Goal: Information Seeking & Learning: Check status

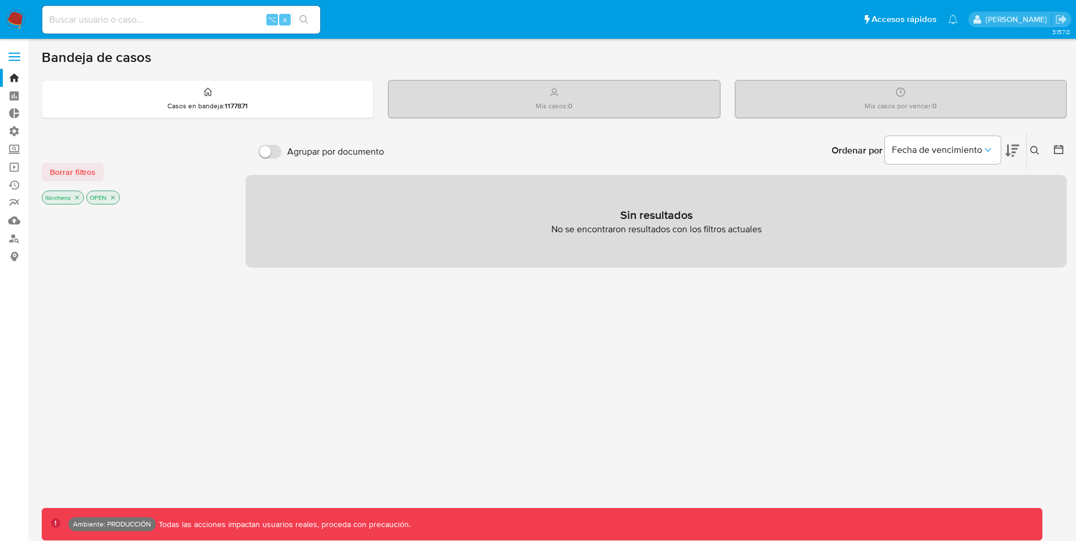
click at [178, 10] on div "⌥ s" at bounding box center [181, 20] width 278 height 28
click at [173, 19] on input at bounding box center [181, 19] width 278 height 15
paste input "ZztI8pfSKT53N683IeidQ62r"
type input "ZztI8pfSKT53N683IeidQ62r"
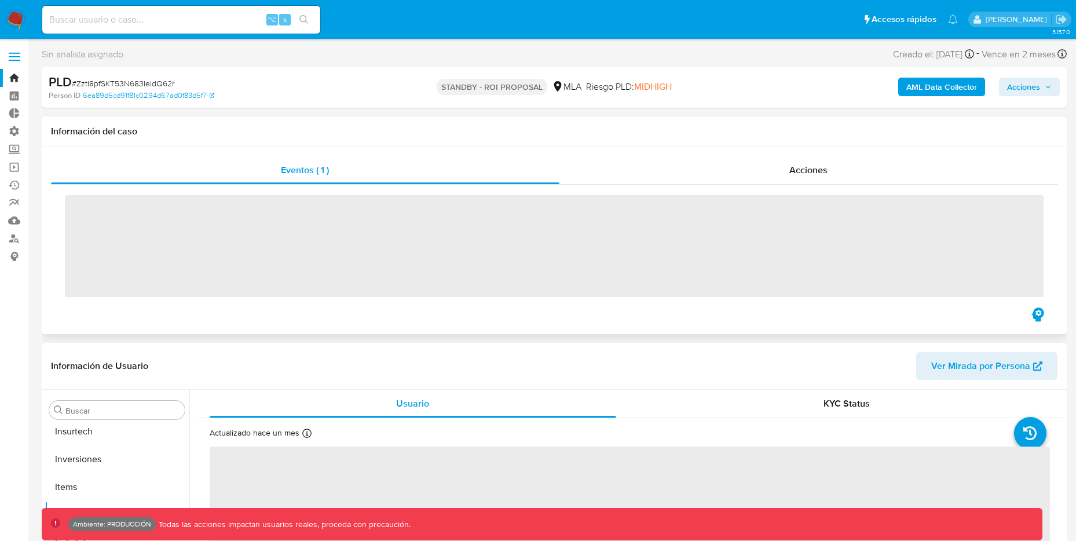
scroll to position [545, 0]
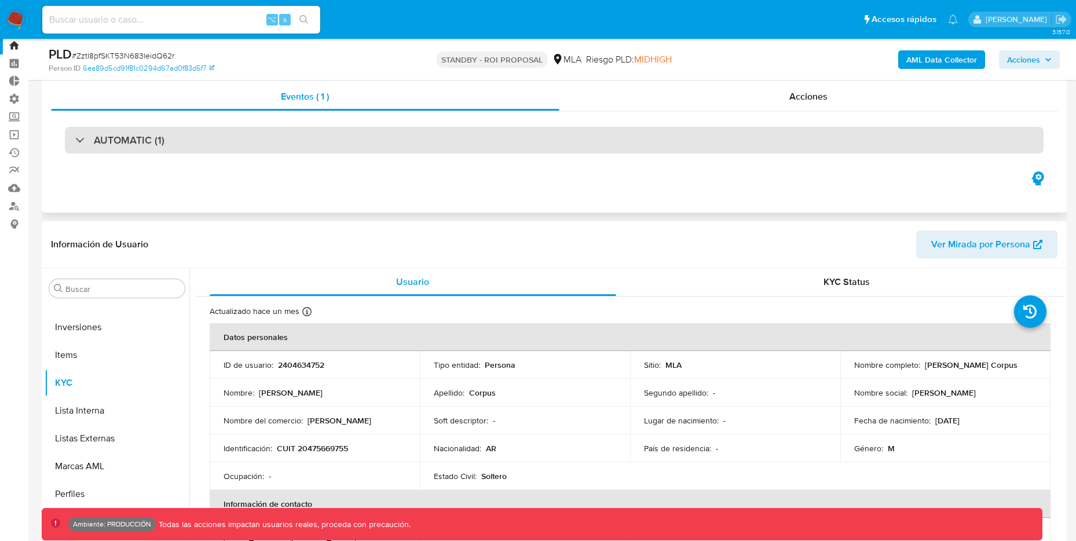
select select "10"
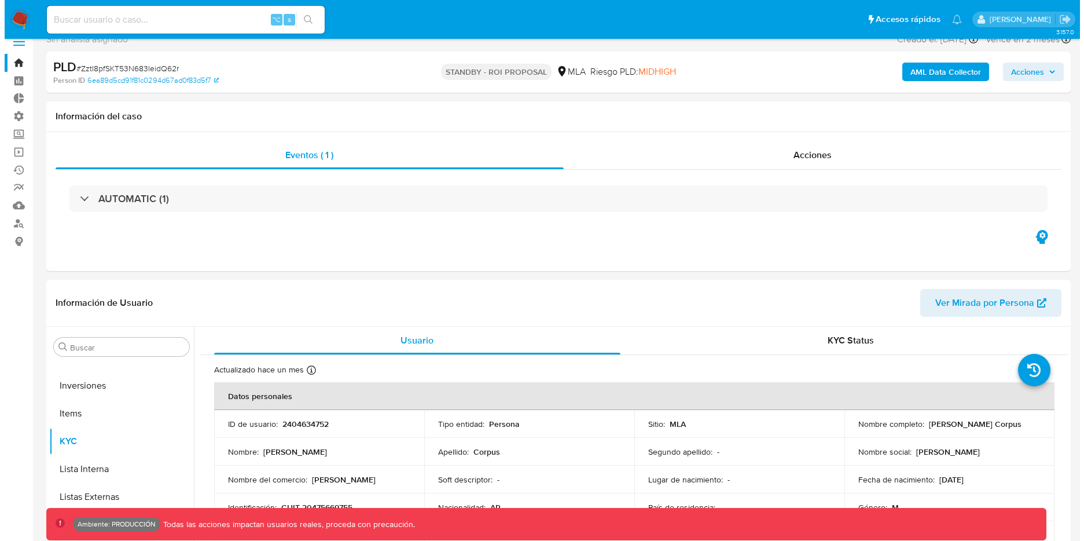
scroll to position [0, 0]
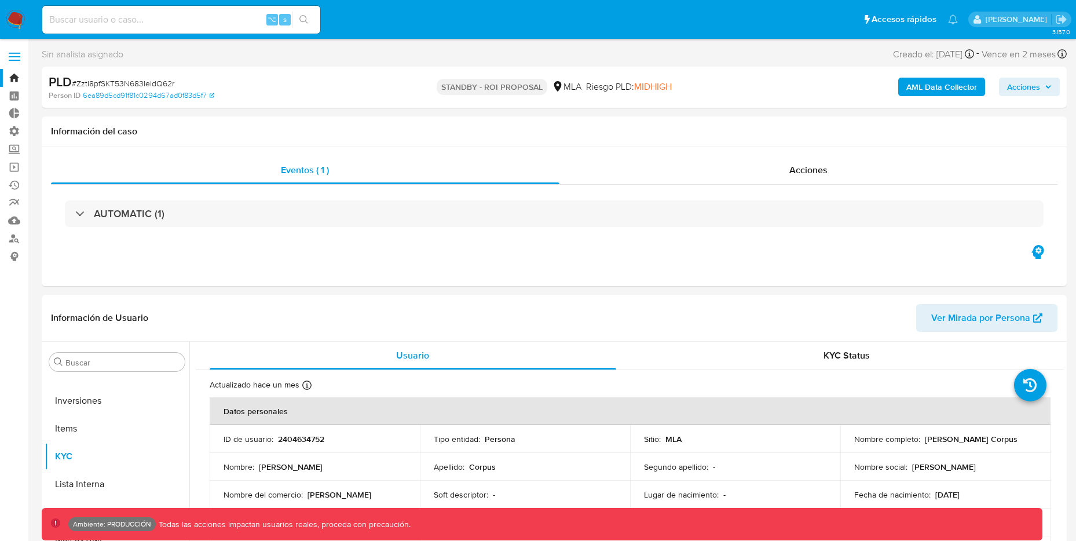
click at [923, 80] on b "AML Data Collector" at bounding box center [941, 87] width 71 height 19
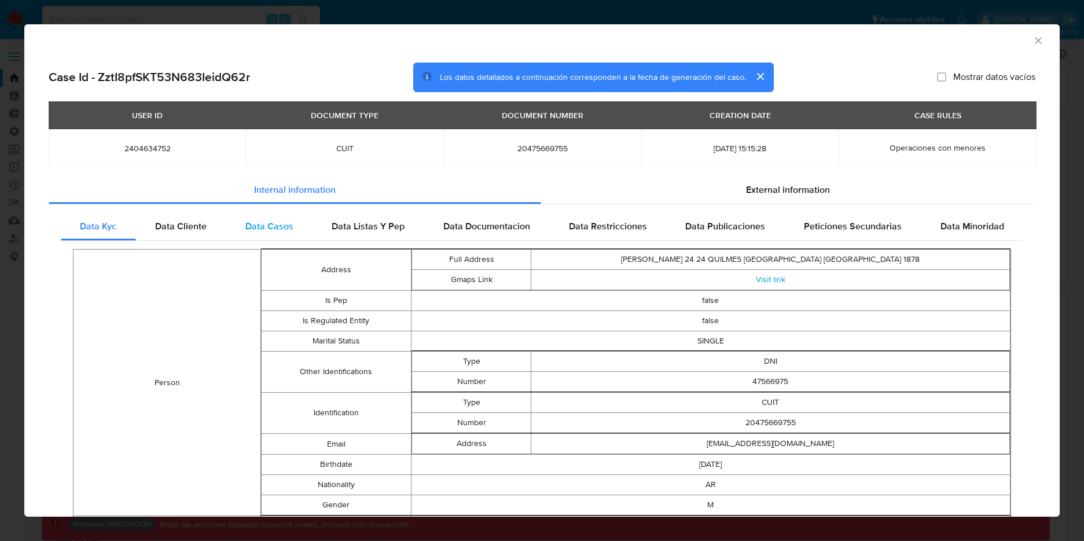
click at [234, 227] on div "Data Casos" at bounding box center [269, 226] width 87 height 28
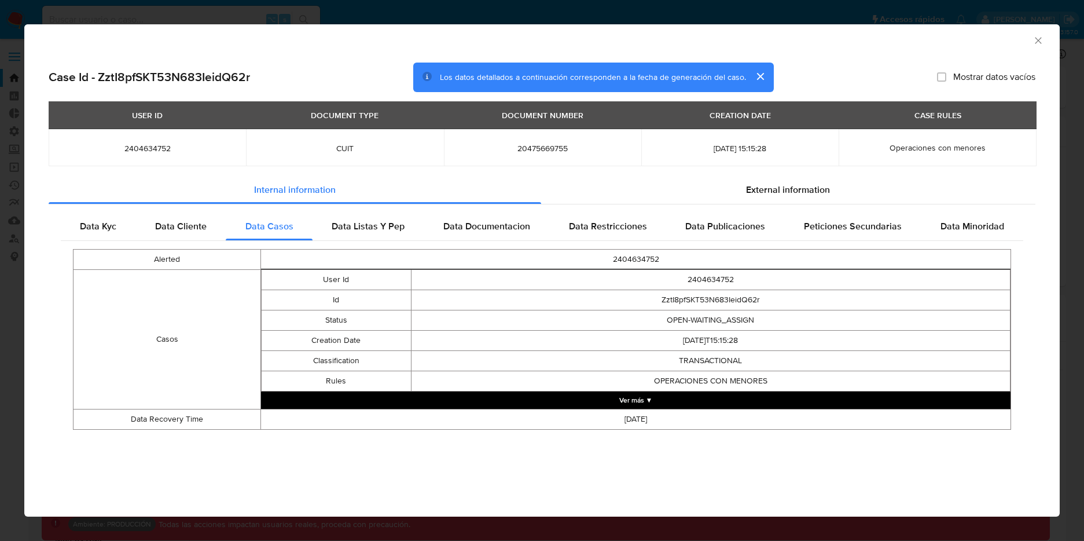
click at [631, 399] on button "Ver más ▼" at bounding box center [636, 399] width 750 height 17
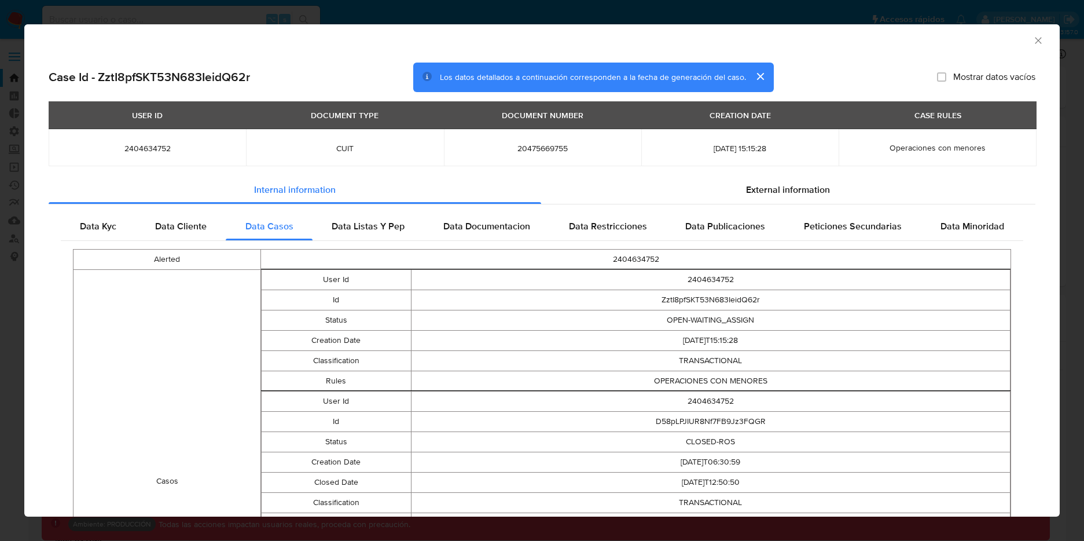
click at [1033, 41] on icon "Cerrar ventana" at bounding box center [1039, 41] width 12 height 12
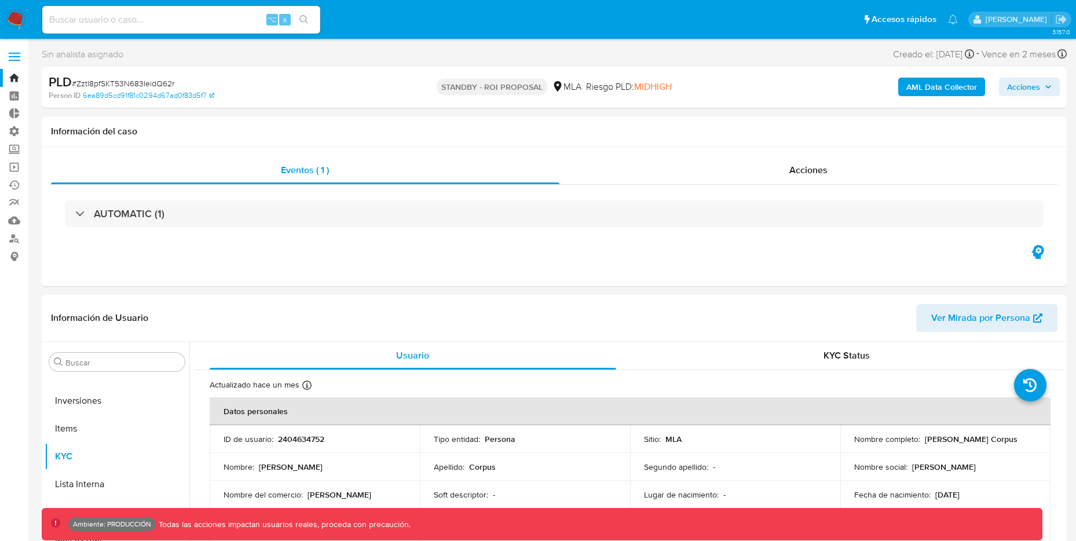
click at [210, 16] on input at bounding box center [181, 19] width 278 height 15
paste input "zyu24KO90U0mWm2wSQz5zbYb"
type input "zyu24KO90U0mWm2wSQz5zbYb"
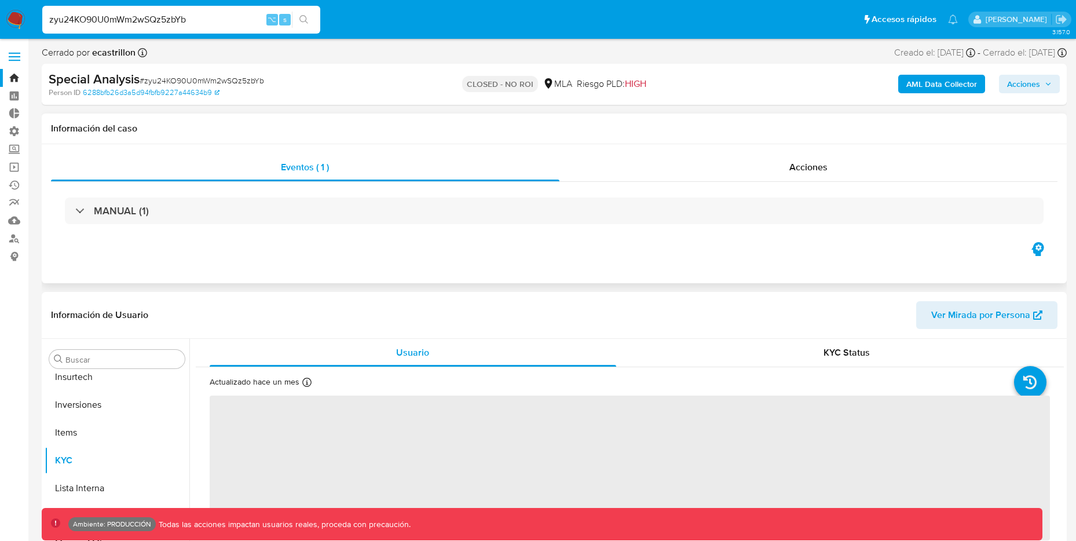
scroll to position [545, 0]
select select "10"
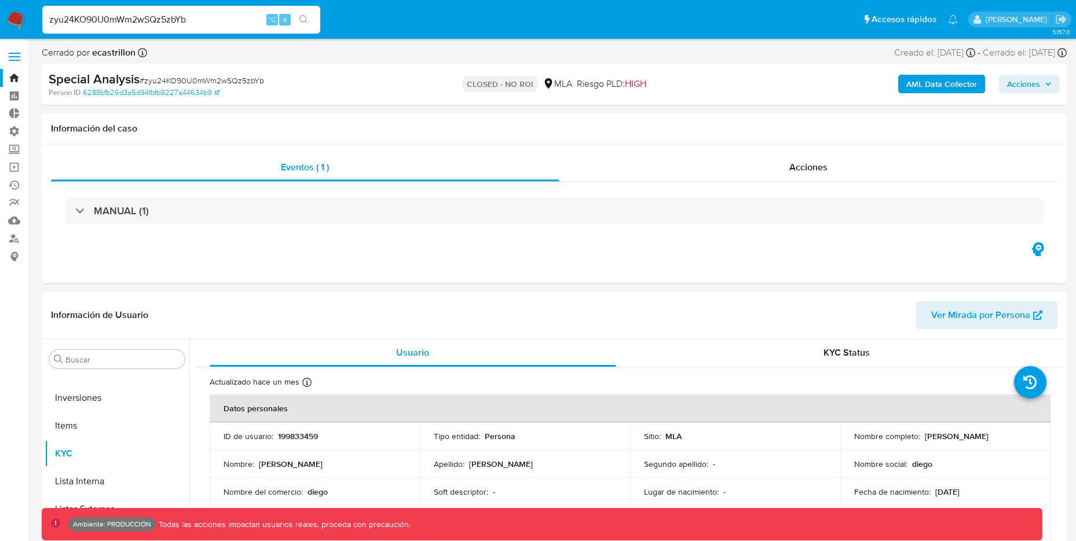
click at [951, 87] on b "AML Data Collector" at bounding box center [941, 84] width 71 height 19
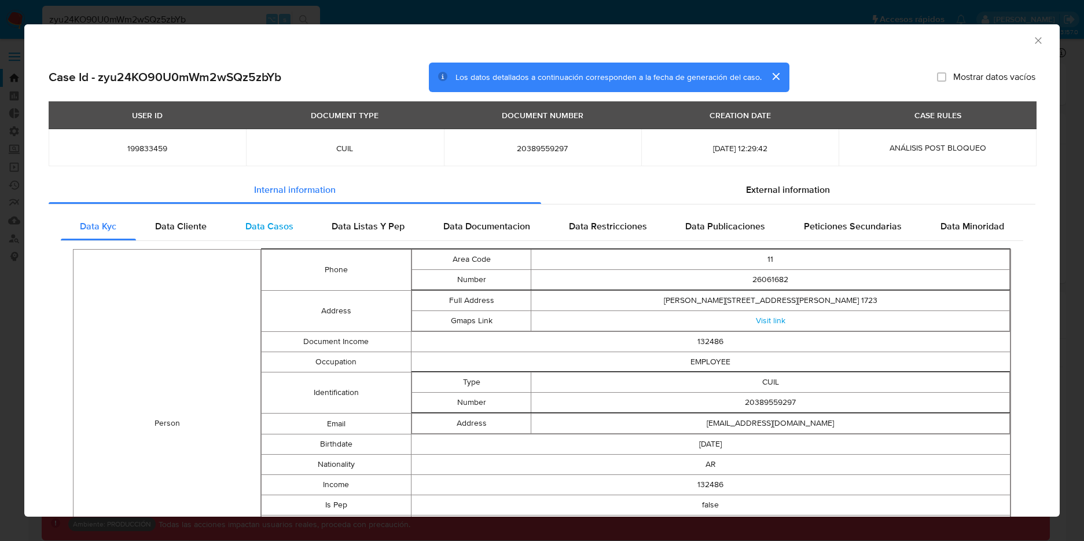
click at [267, 225] on span "Data Casos" at bounding box center [270, 225] width 48 height 13
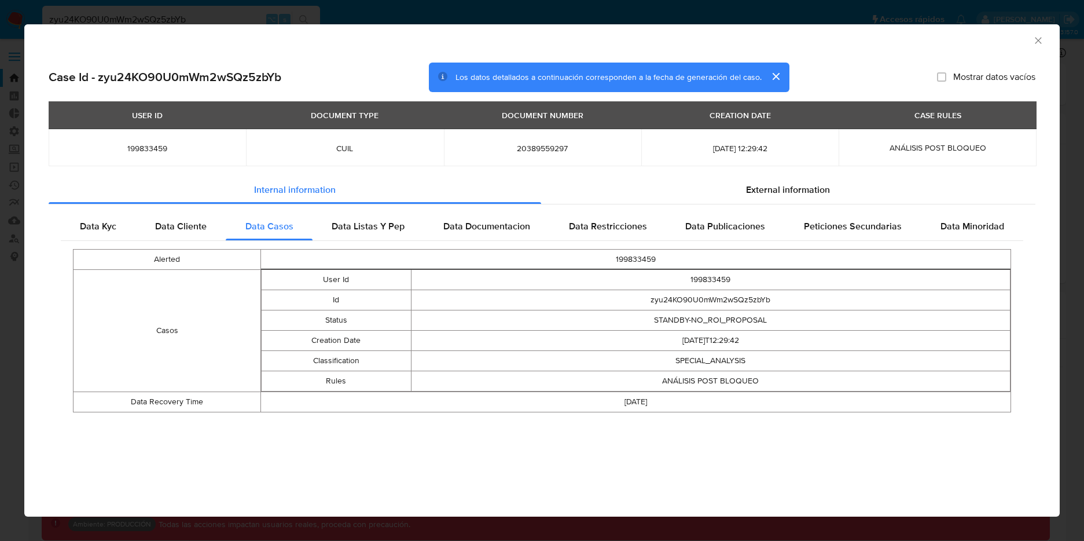
click at [1036, 42] on icon "Cerrar ventana" at bounding box center [1038, 40] width 6 height 6
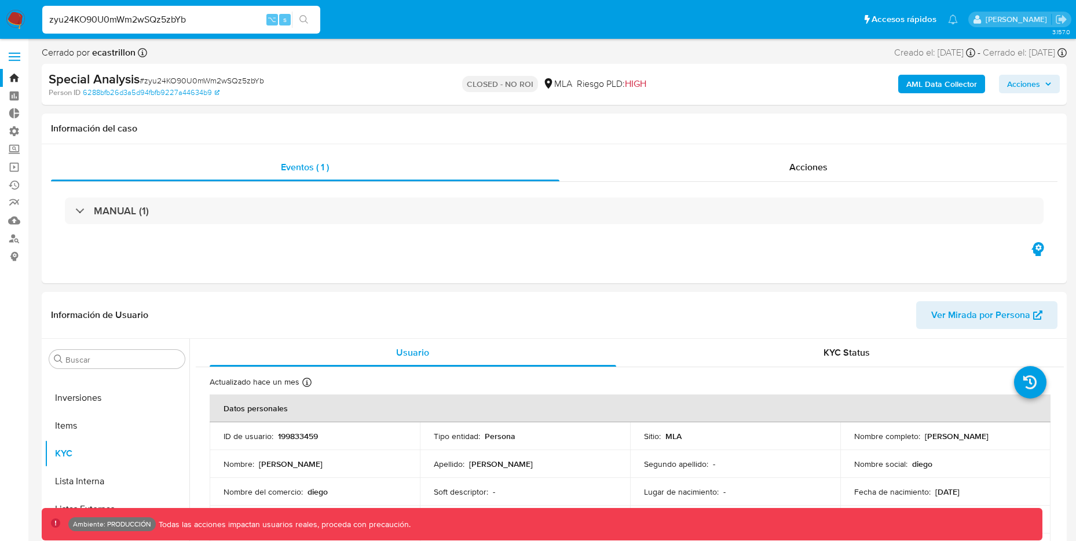
drag, startPoint x: 218, startPoint y: 14, endPoint x: 38, endPoint y: 15, distance: 179.5
click at [38, 15] on ul "Pausado Ver notificaciones zyu24KO90U0mWm2wSQz5zbYb ⌥ s Accesos rápidos Presion…" at bounding box center [499, 19] width 927 height 29
paste input "Zyiwfz9NQuPr1YOTP9xGG9Zz"
type input "Zyiwfz9NQuPr1YOTP9xGG9Zz"
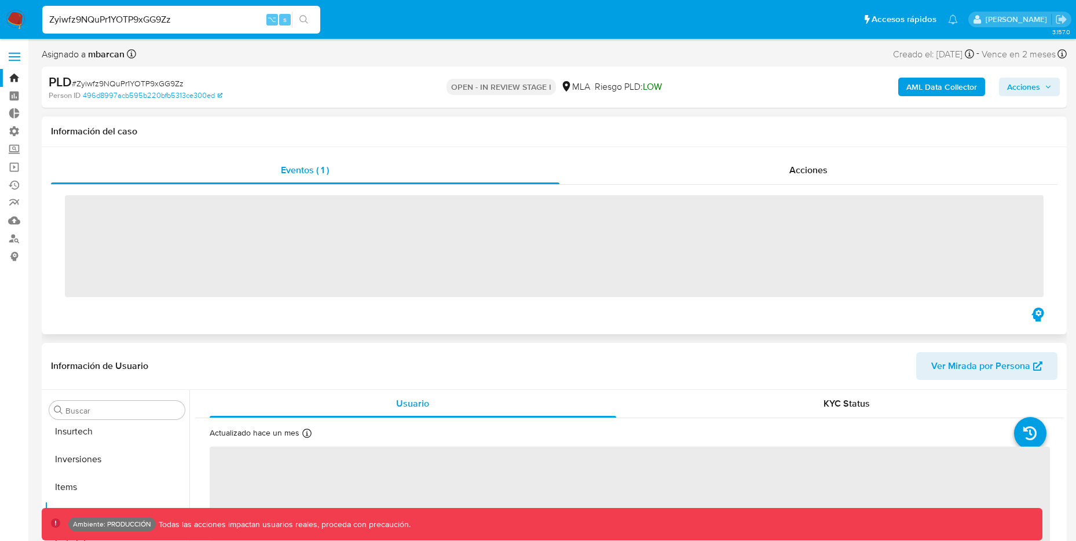
scroll to position [545, 0]
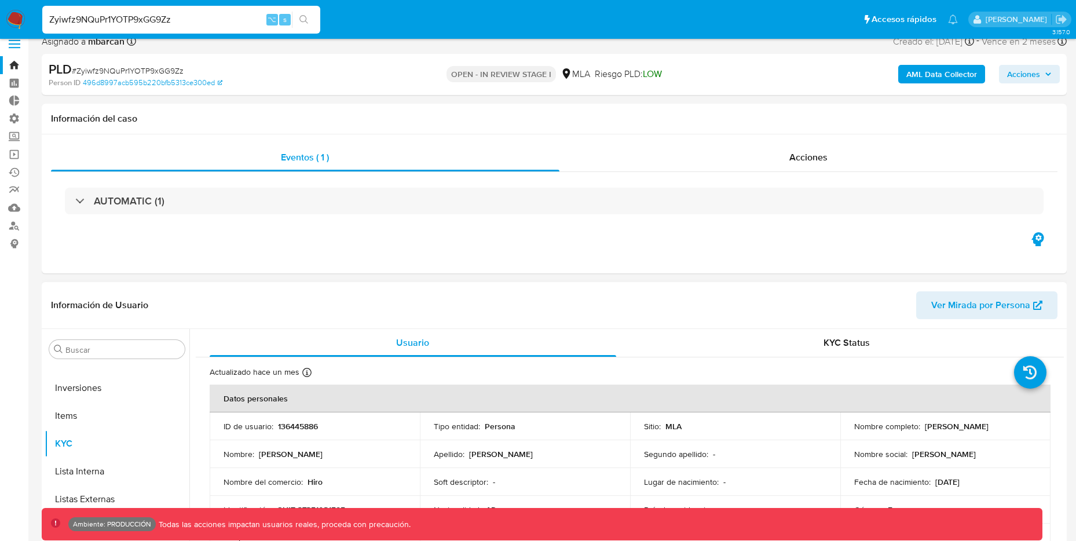
select select "10"
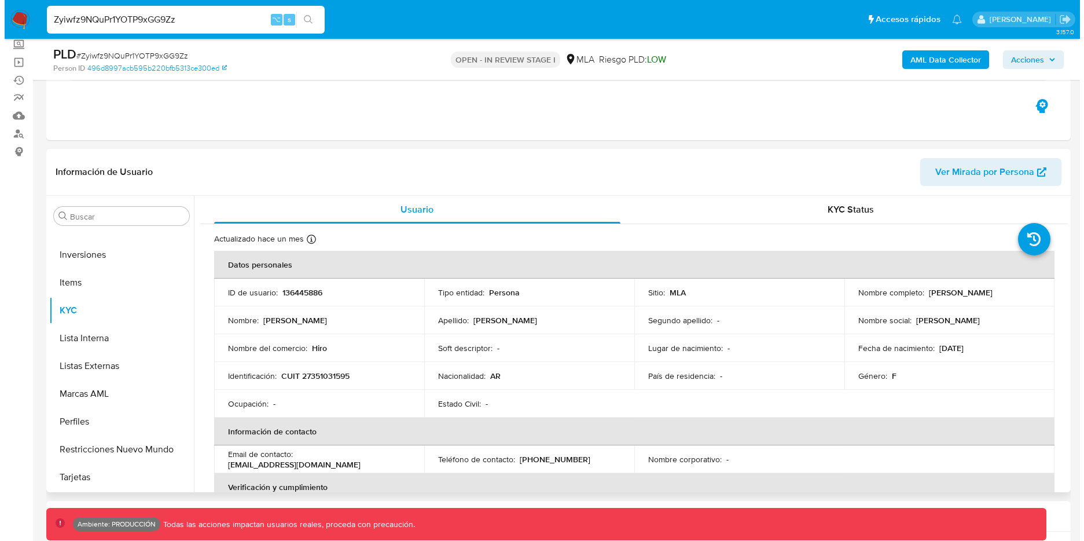
scroll to position [40, 0]
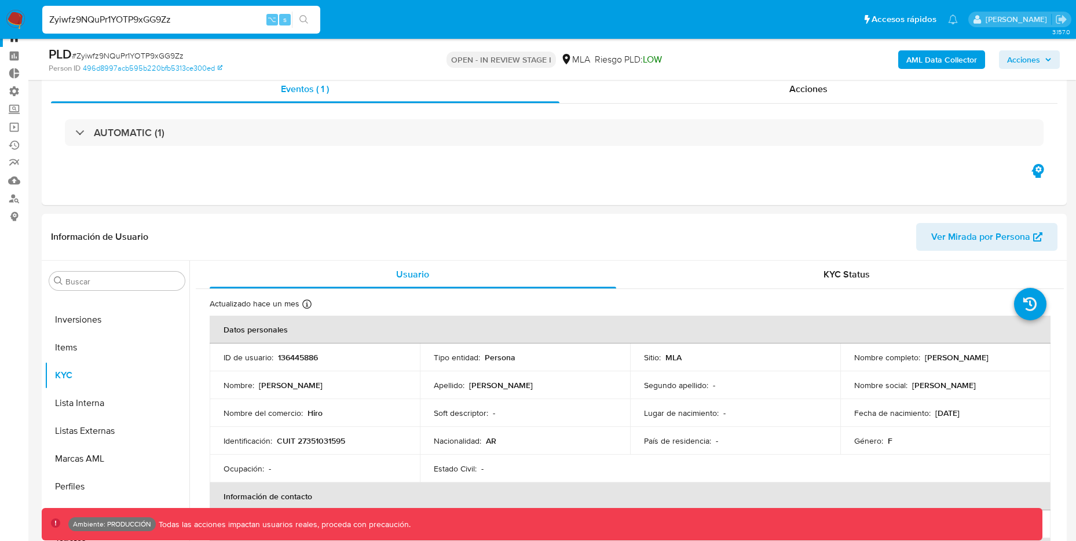
click at [951, 65] on b "AML Data Collector" at bounding box center [941, 59] width 71 height 19
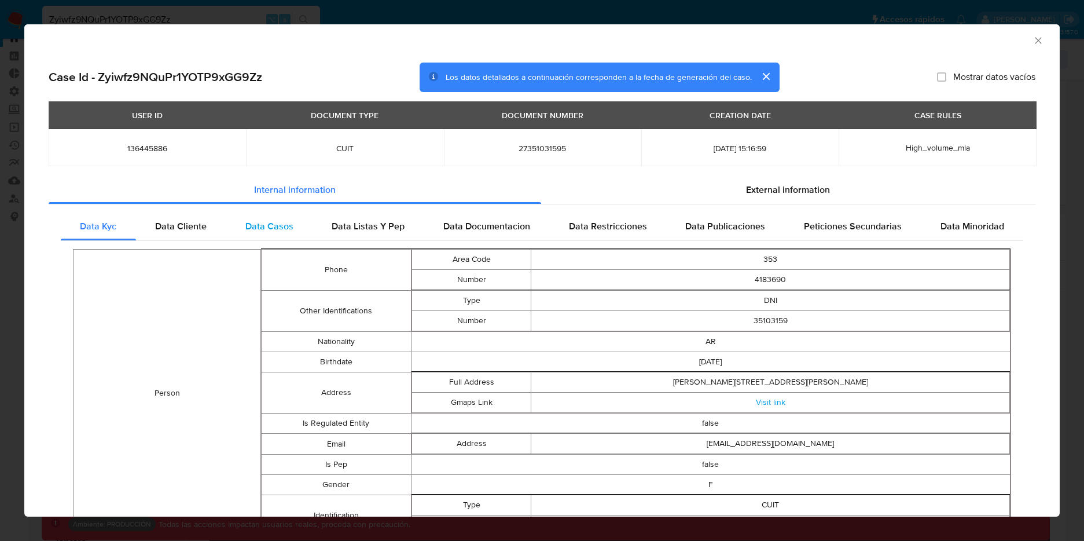
click at [260, 227] on span "Data Casos" at bounding box center [270, 225] width 48 height 13
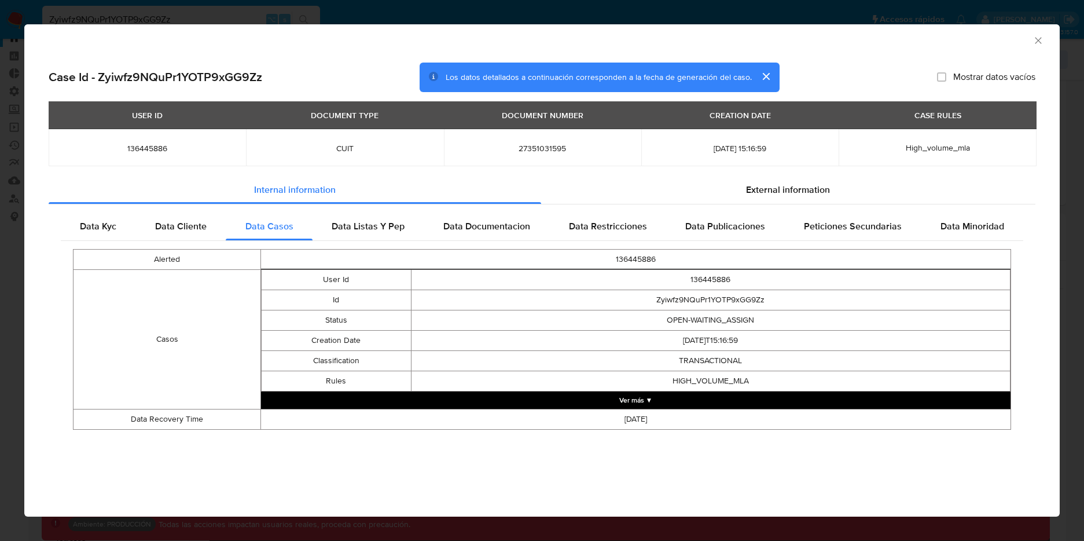
click at [643, 399] on button "Ver más ▼" at bounding box center [636, 399] width 750 height 17
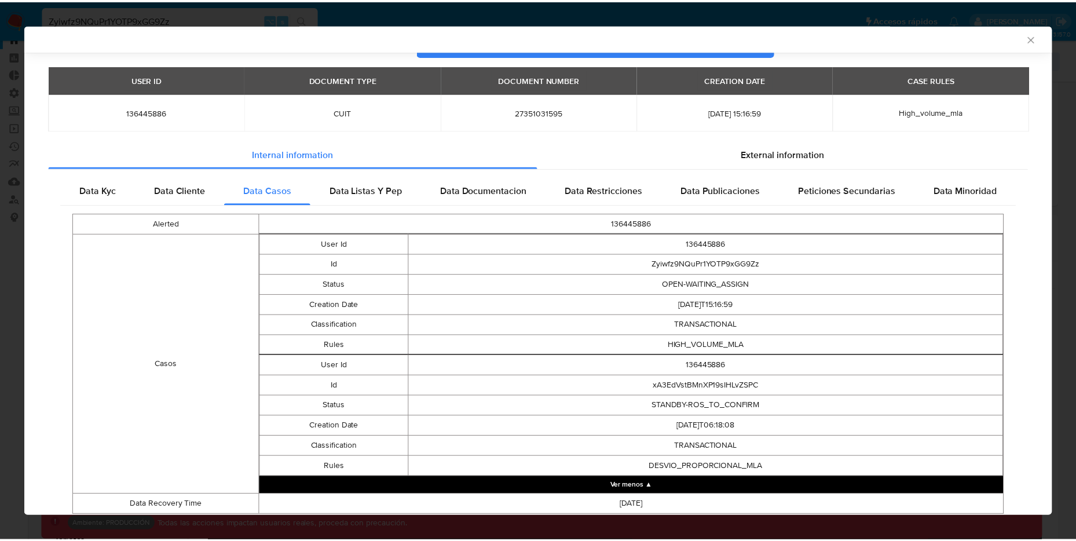
scroll to position [32, 0]
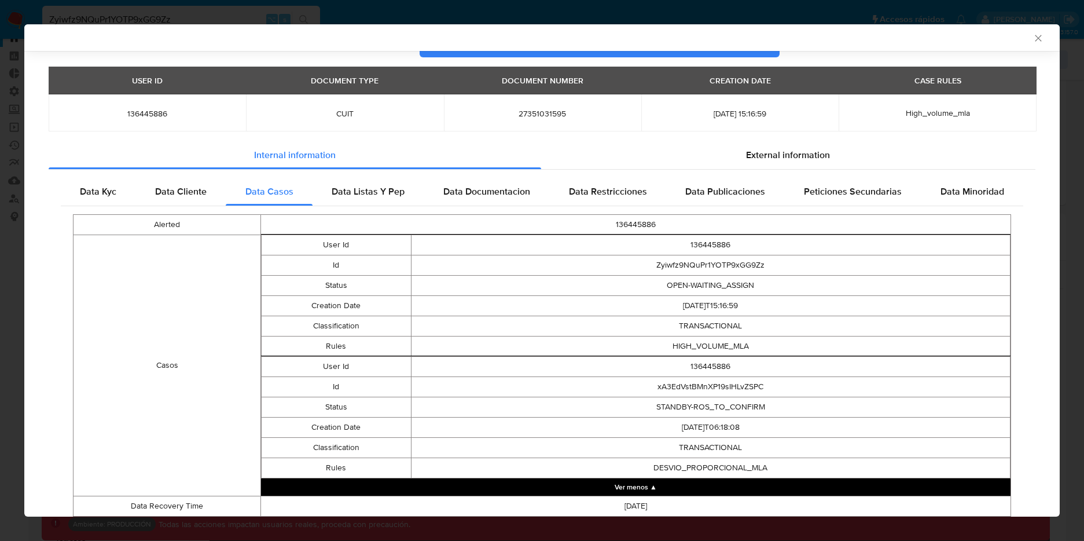
click at [304, 14] on div "AML Data Collector Case Id - Zyiwfz9NQuPr1YOTP9xGG9Zz Los datos detallados a co…" at bounding box center [542, 270] width 1084 height 541
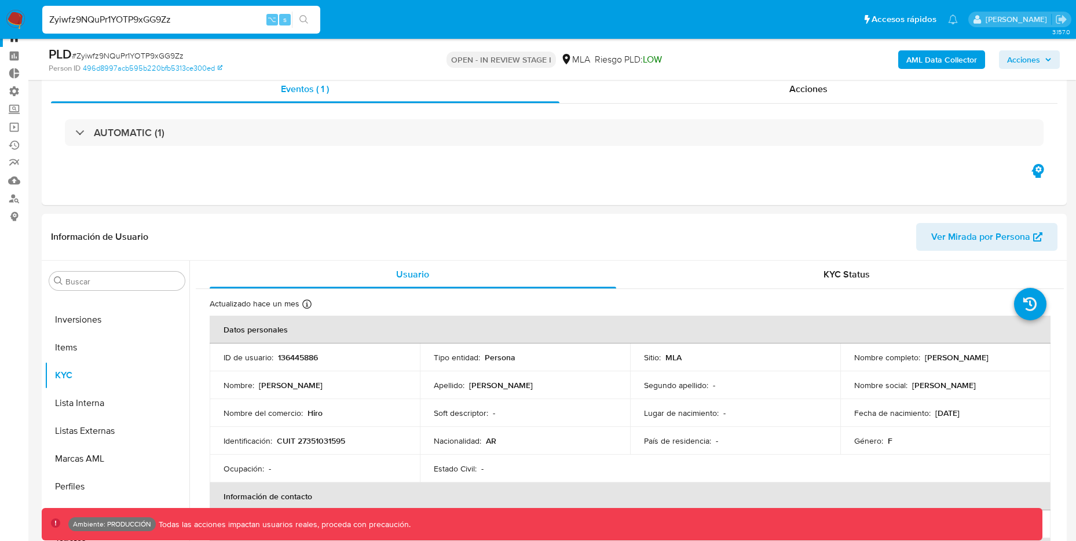
drag, startPoint x: 177, startPoint y: 20, endPoint x: 16, endPoint y: 8, distance: 160.8
click at [16, 8] on nav "Pausado Ver notificaciones Zyiwfz9NQuPr1YOTP9xGG9Zz ⌥ s Accesos rápidos Presion…" at bounding box center [538, 19] width 1076 height 39
paste input "zVzvMcOrLbIs3cMfumPK5Pde"
type input "zVzvMcOrLbIs3cMfumPK5Pde"
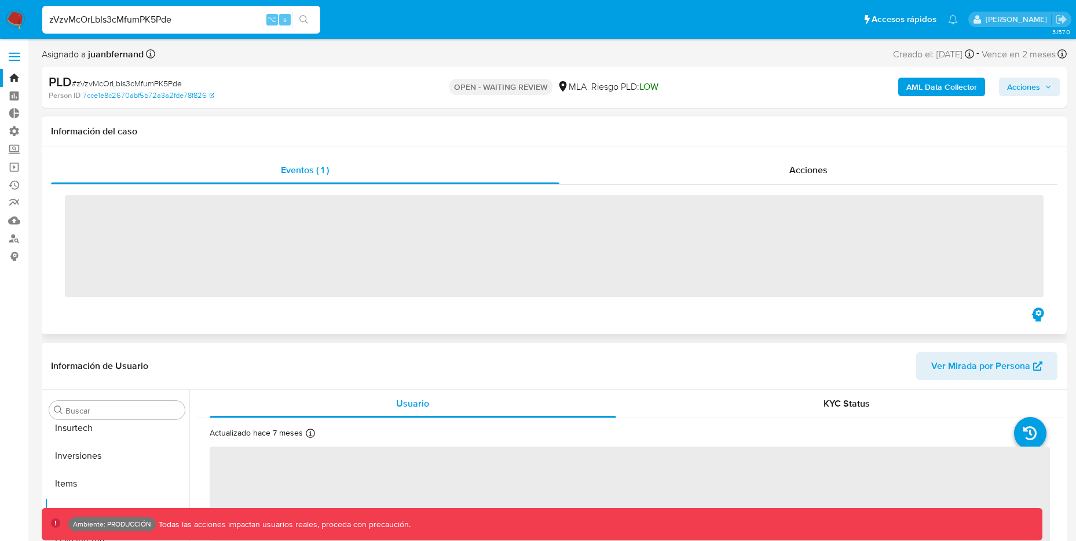
scroll to position [545, 0]
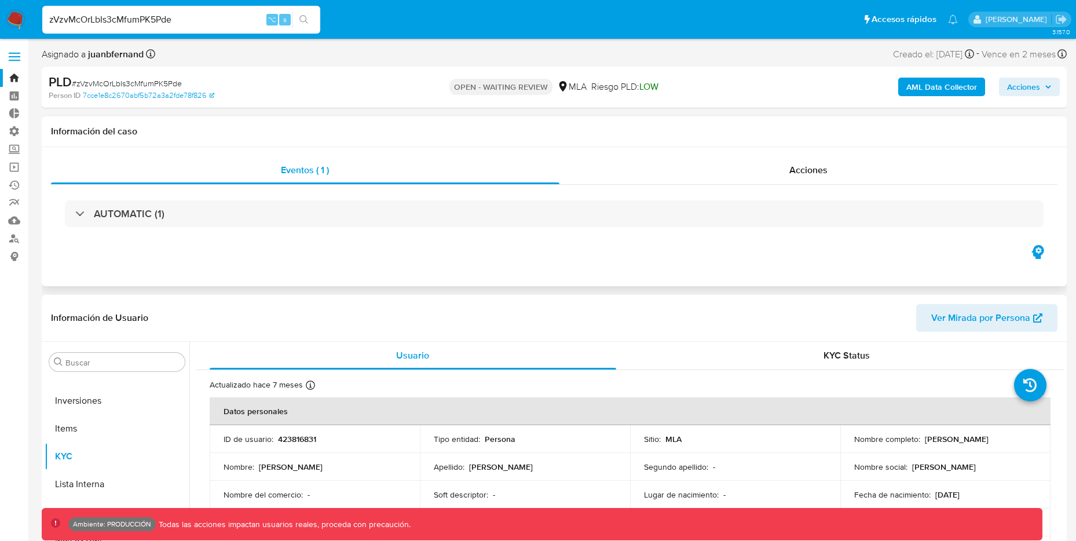
click at [962, 87] on b "AML Data Collector" at bounding box center [941, 87] width 71 height 19
select select "10"
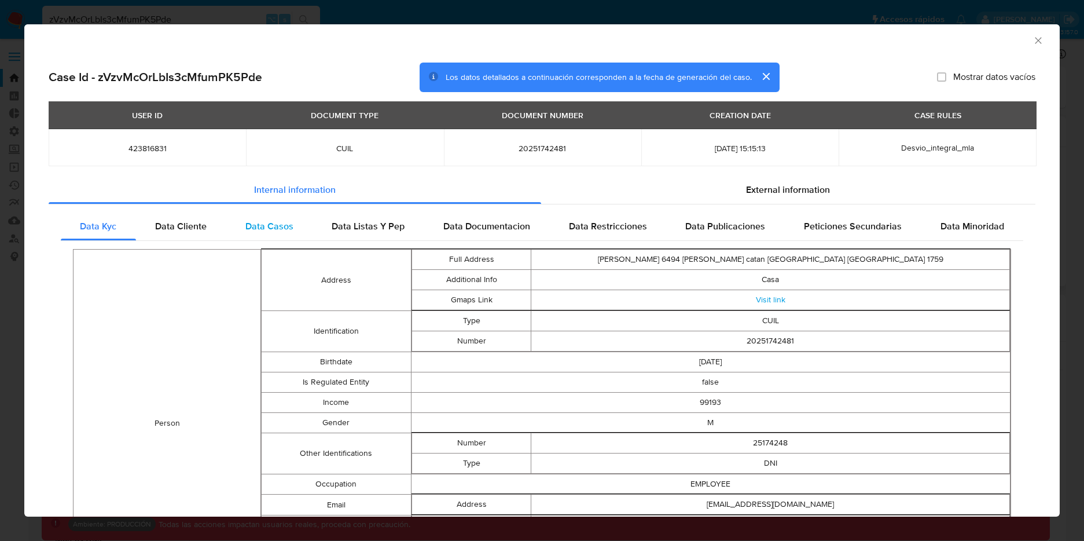
click at [263, 224] on span "Data Casos" at bounding box center [270, 225] width 48 height 13
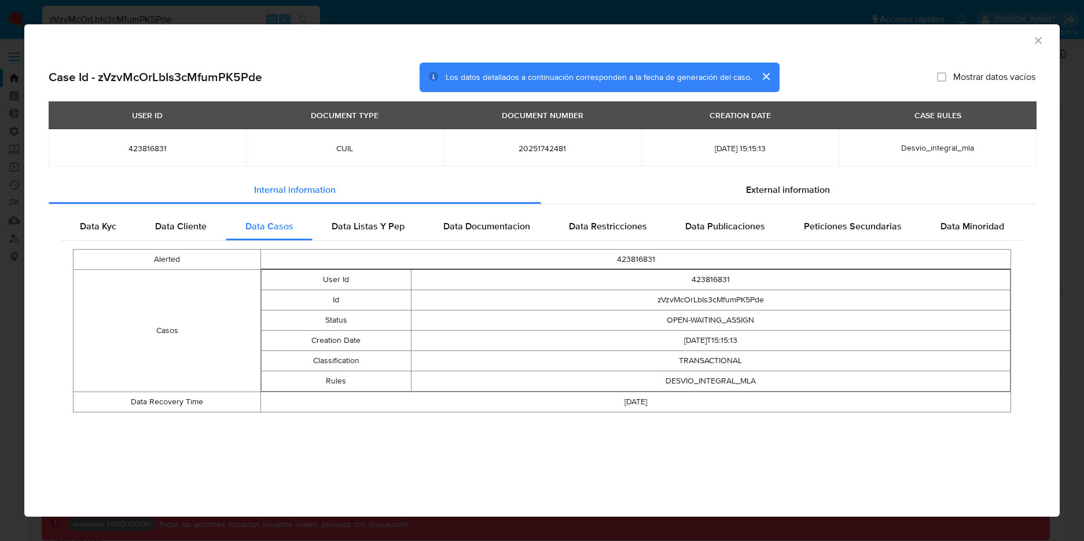
click at [1033, 43] on icon "Cerrar ventana" at bounding box center [1039, 41] width 12 height 12
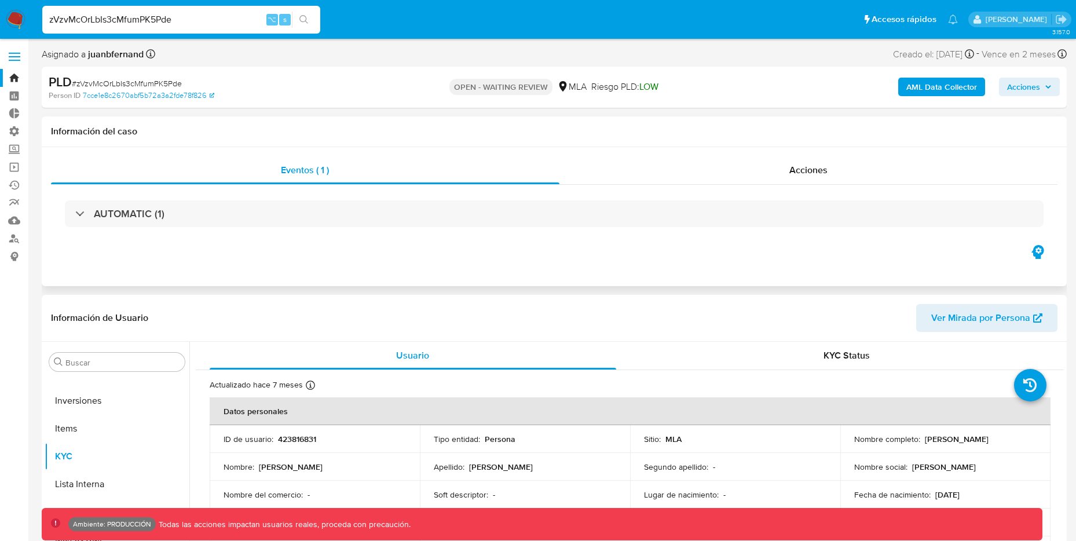
drag, startPoint x: 193, startPoint y: 22, endPoint x: -27, endPoint y: -2, distance: 221.9
click at [917, 95] on b "AML Data Collector" at bounding box center [941, 87] width 71 height 19
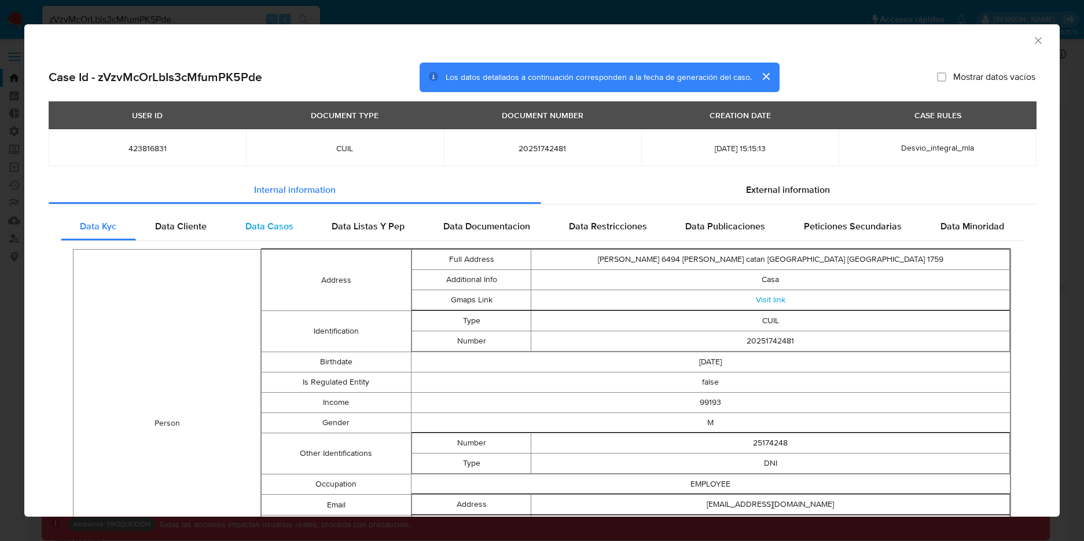
click at [290, 221] on span "Data Casos" at bounding box center [270, 225] width 48 height 13
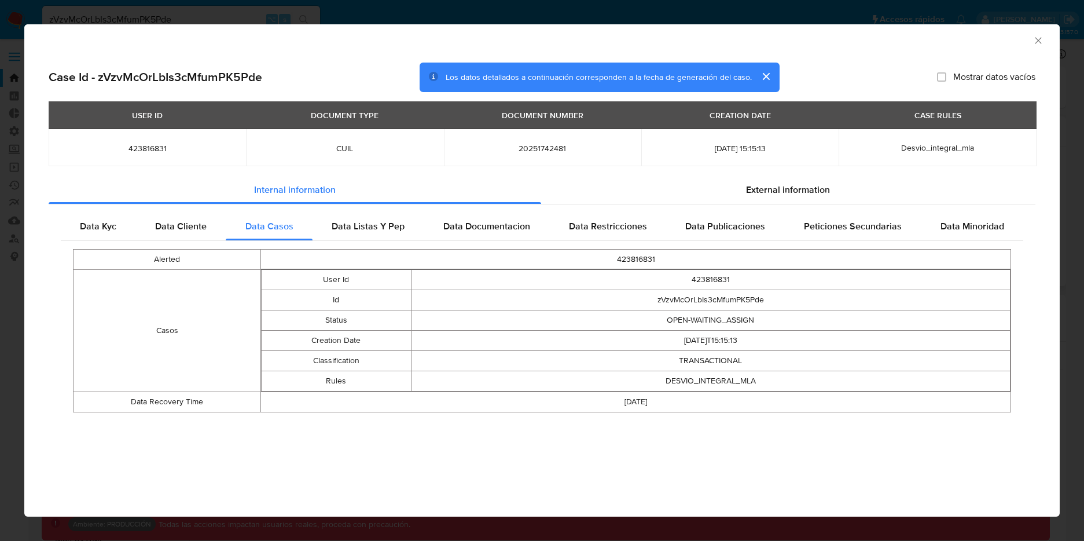
click at [1038, 39] on icon "Cerrar ventana" at bounding box center [1038, 40] width 6 height 6
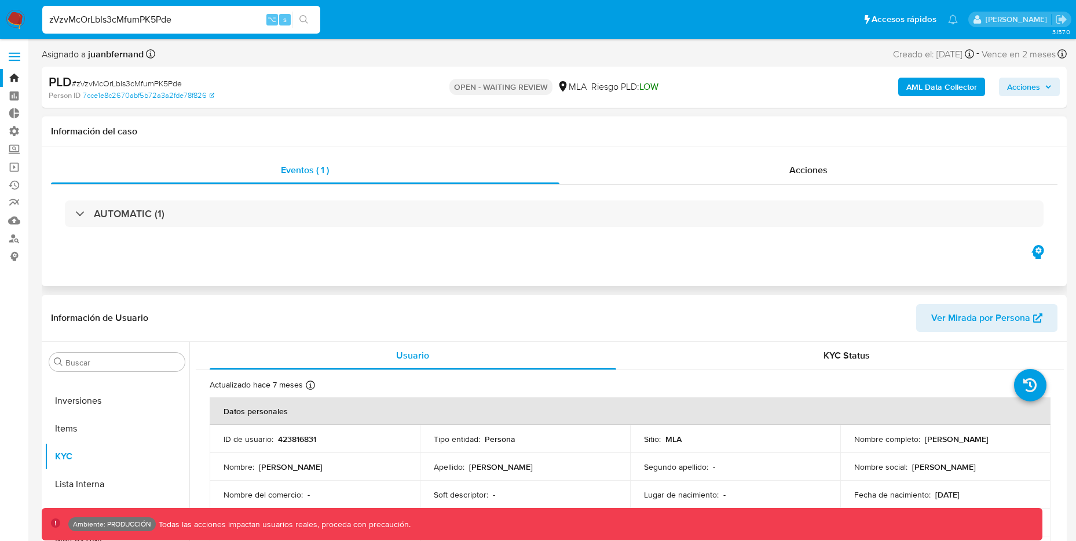
drag, startPoint x: 193, startPoint y: 23, endPoint x: -27, endPoint y: 13, distance: 220.9
paste input "ZVOl3SAEoXclKHhzmUnK8nrC"
type input "ZVOl3SAEoXclKHhzmUnK8nrC"
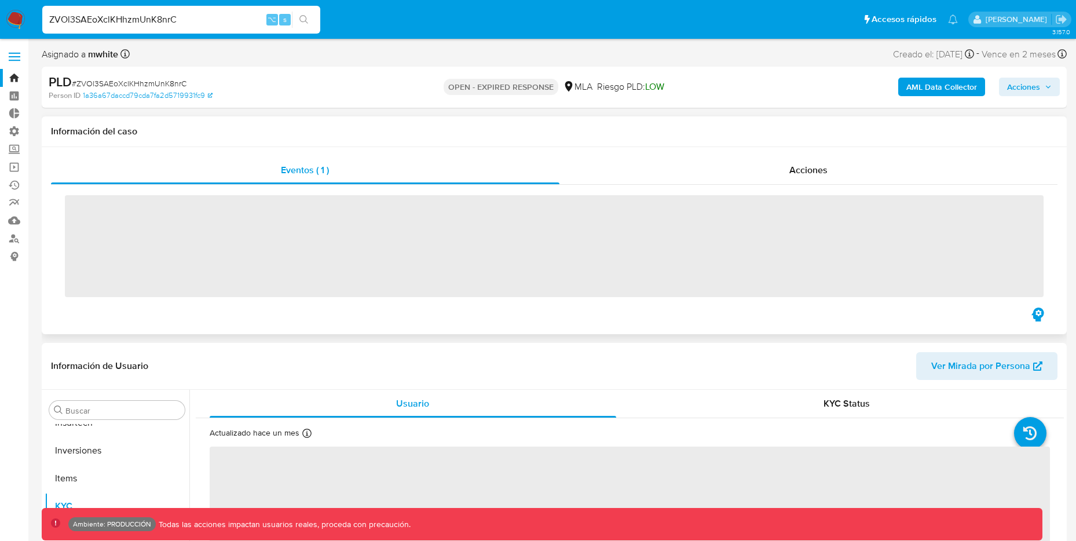
scroll to position [545, 0]
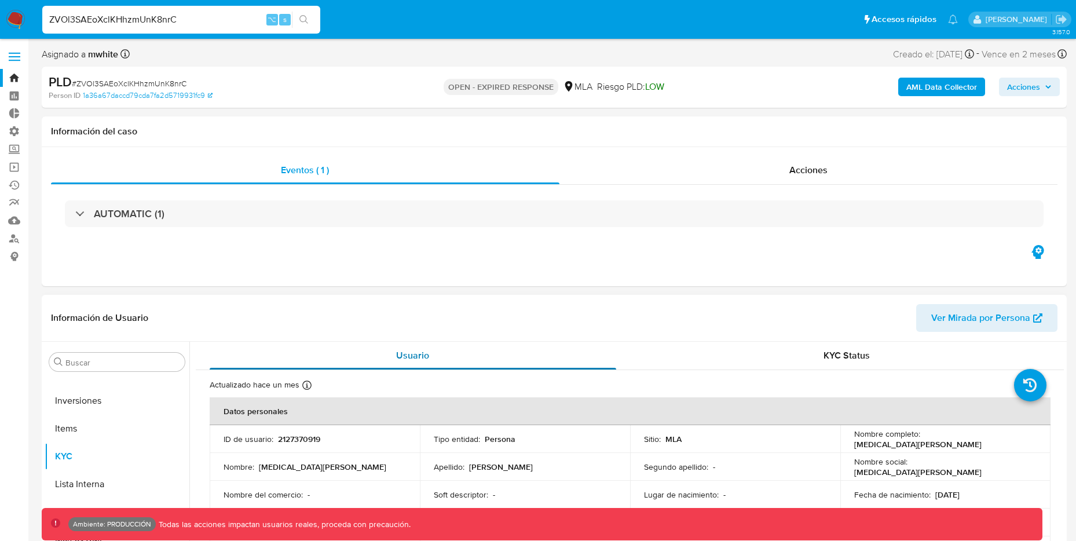
select select "10"
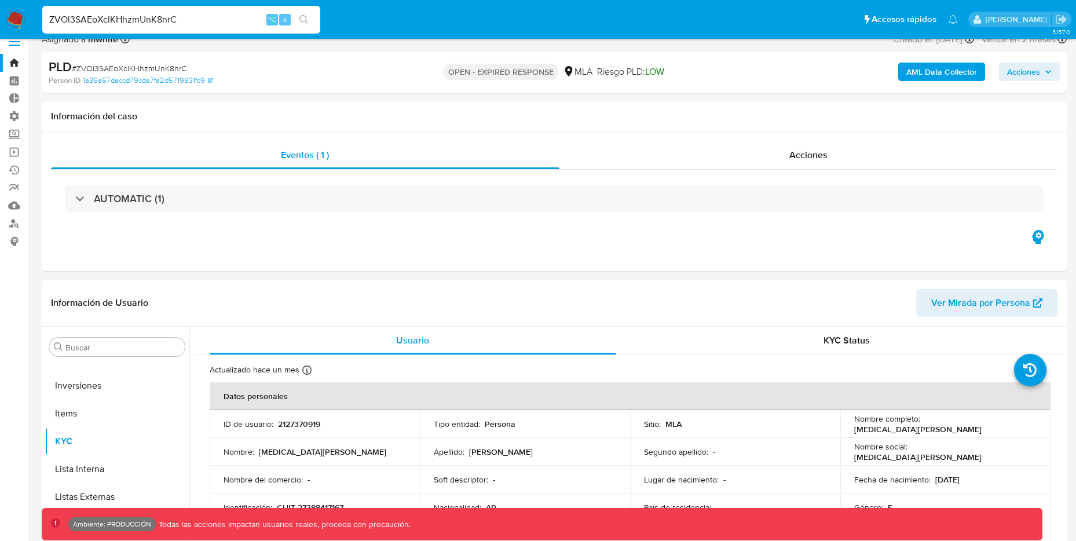
scroll to position [16, 0]
click at [943, 77] on b "AML Data Collector" at bounding box center [941, 71] width 71 height 19
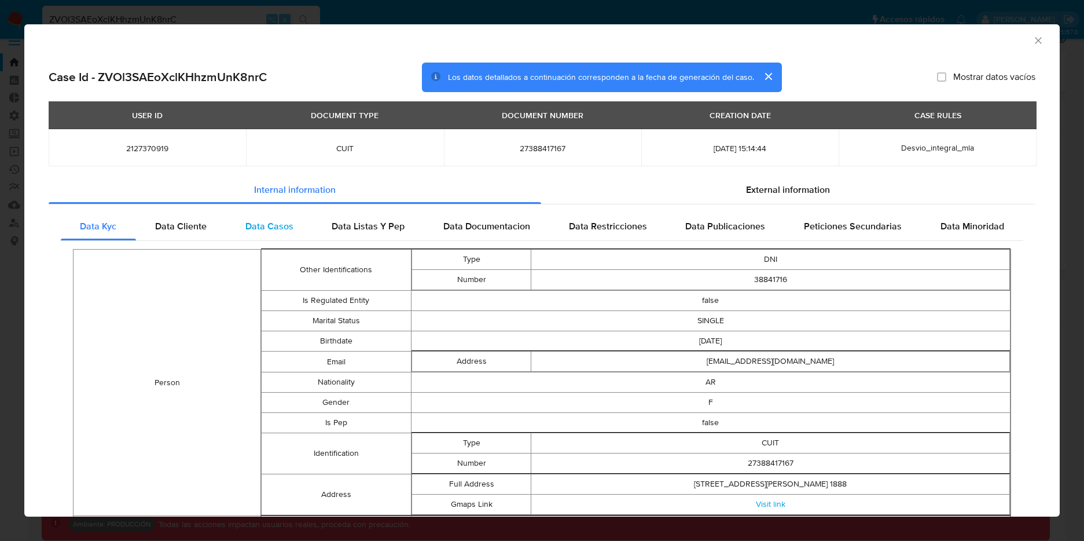
click at [280, 227] on span "Data Casos" at bounding box center [270, 225] width 48 height 13
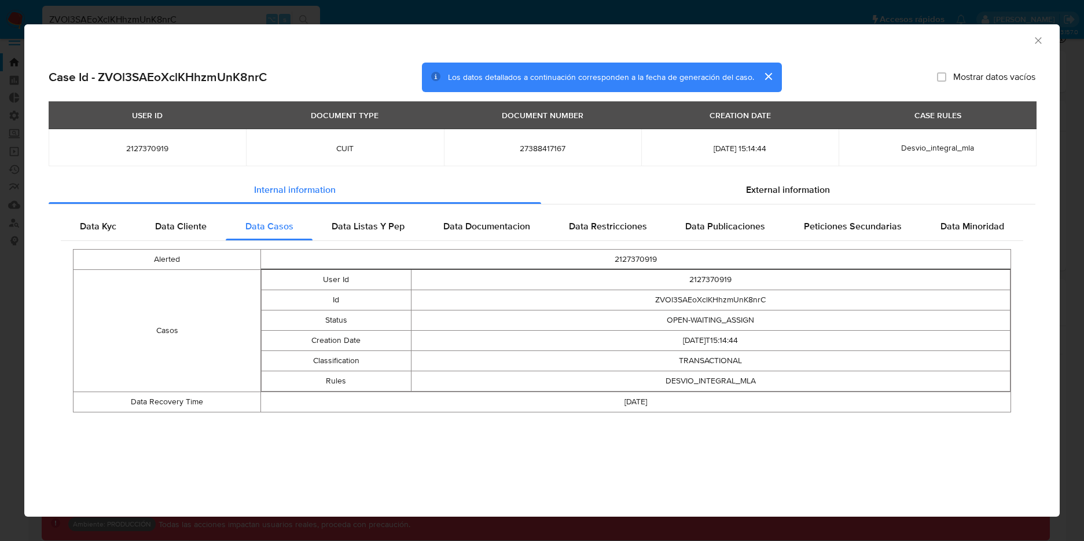
click at [1038, 41] on icon "Cerrar ventana" at bounding box center [1038, 40] width 6 height 6
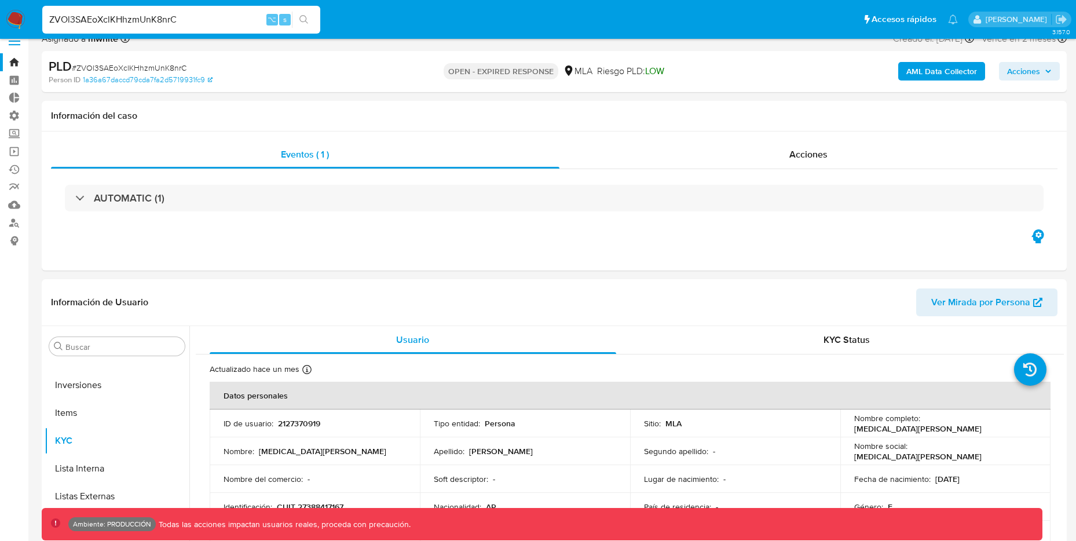
click at [178, 19] on input "ZVOl3SAEoXclKHhzmUnK8nrC" at bounding box center [181, 19] width 278 height 15
drag, startPoint x: 221, startPoint y: 16, endPoint x: -27, endPoint y: -3, distance: 248.6
paste input "vFKlRuhtaht30dRcbbKyzcM"
type input "ZvFKlRuhtaht30dRcbbKyzcM"
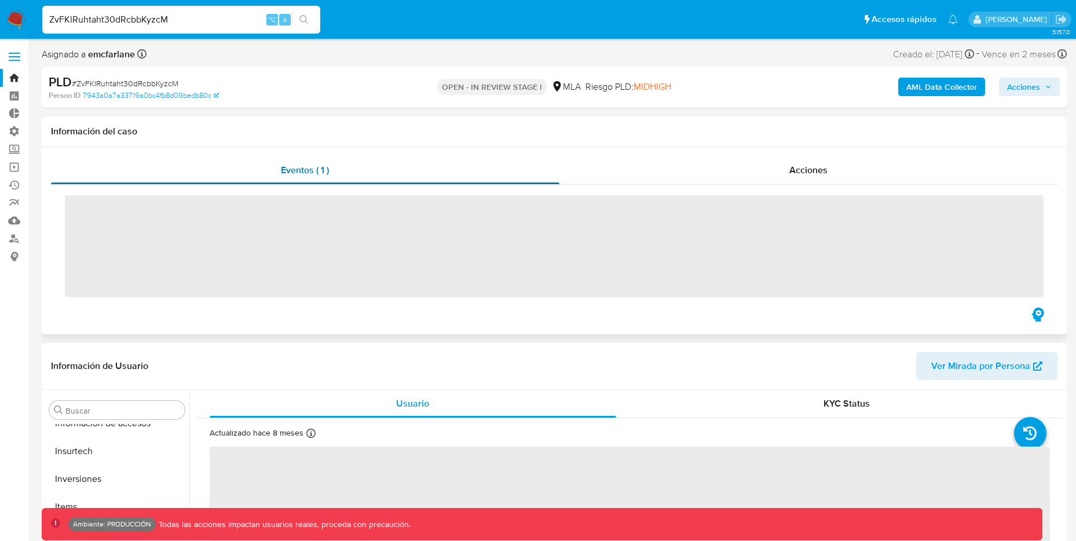
scroll to position [545, 0]
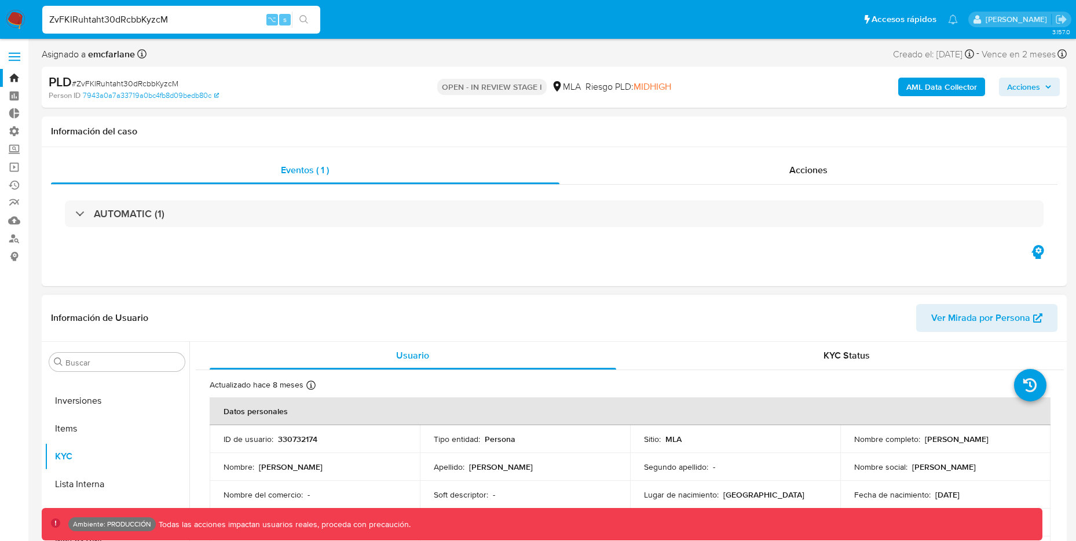
select select "10"
click at [957, 87] on b "AML Data Collector" at bounding box center [941, 87] width 71 height 19
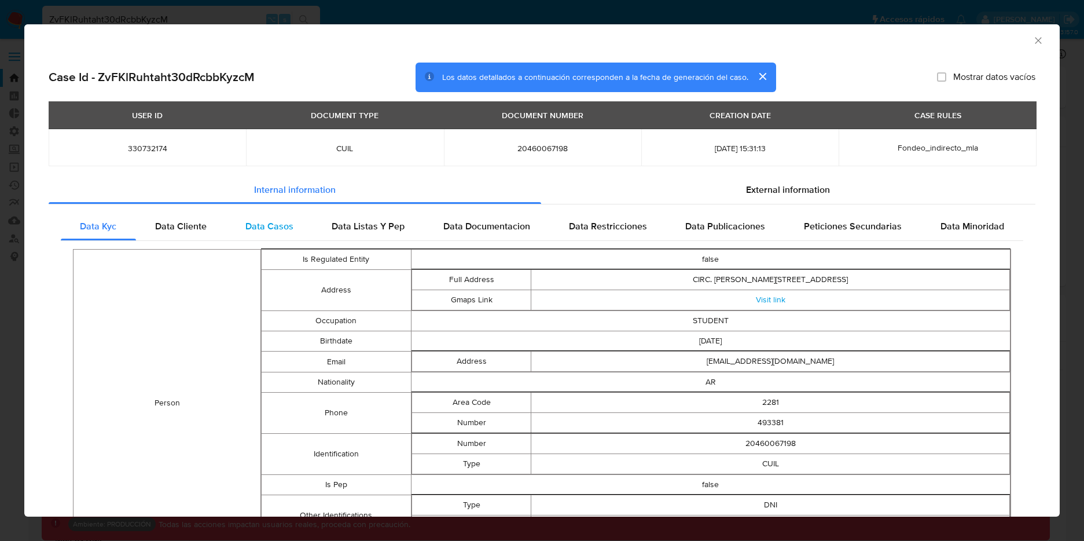
click at [259, 225] on span "Data Casos" at bounding box center [270, 225] width 48 height 13
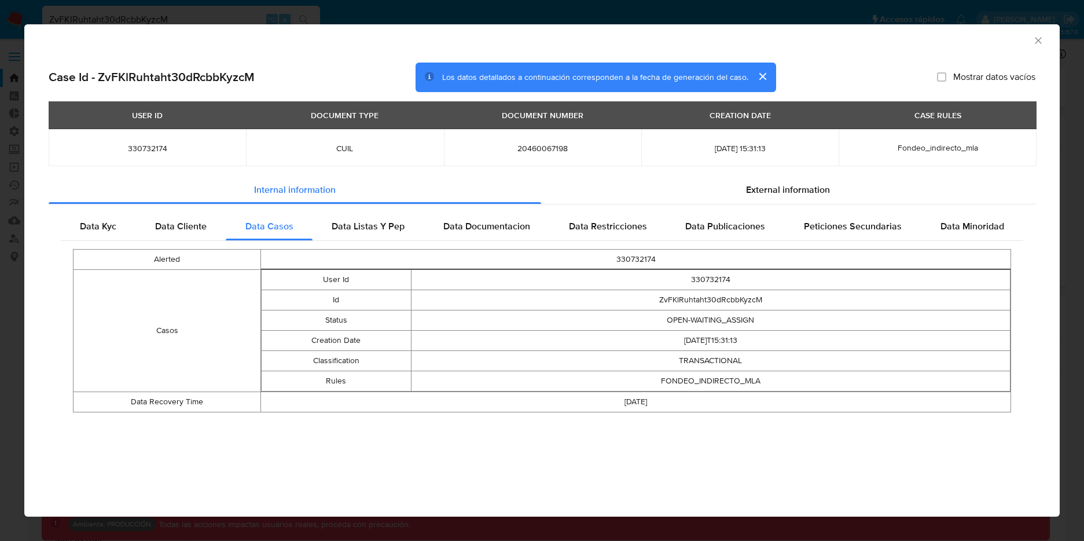
click at [1039, 43] on icon "Cerrar ventana" at bounding box center [1039, 41] width 12 height 12
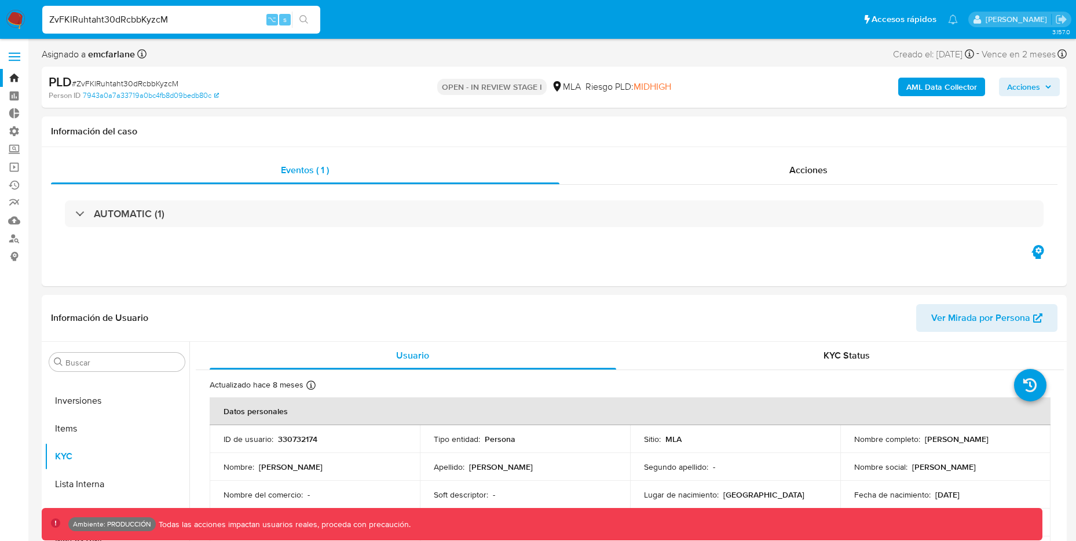
drag, startPoint x: 173, startPoint y: 23, endPoint x: -27, endPoint y: -2, distance: 201.9
paste input "zUmBZ45yewkcv0tUpWiSS0Od"
type input "zUmBZ45yewkcv0tUpWiSS0Od"
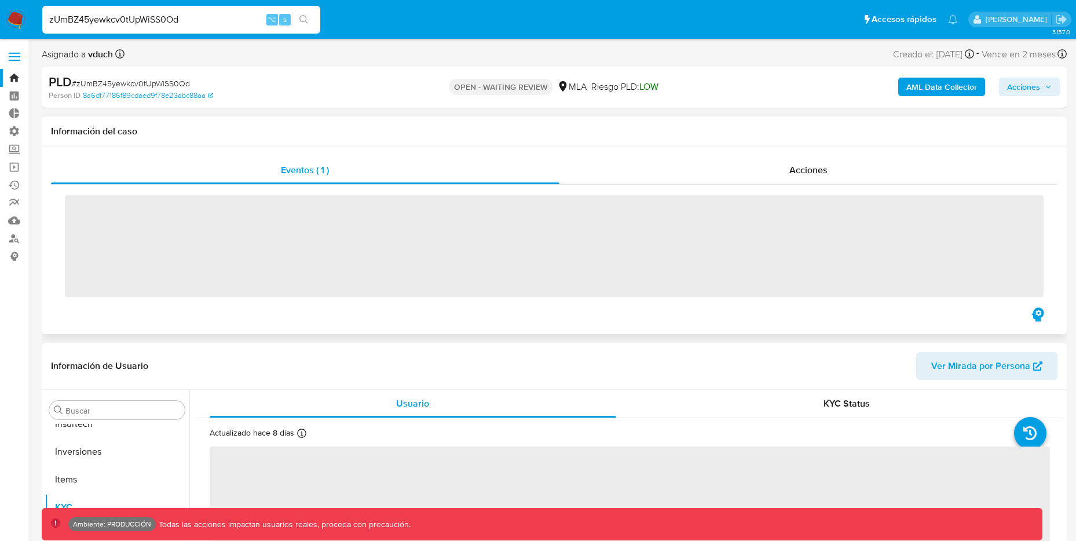
scroll to position [545, 0]
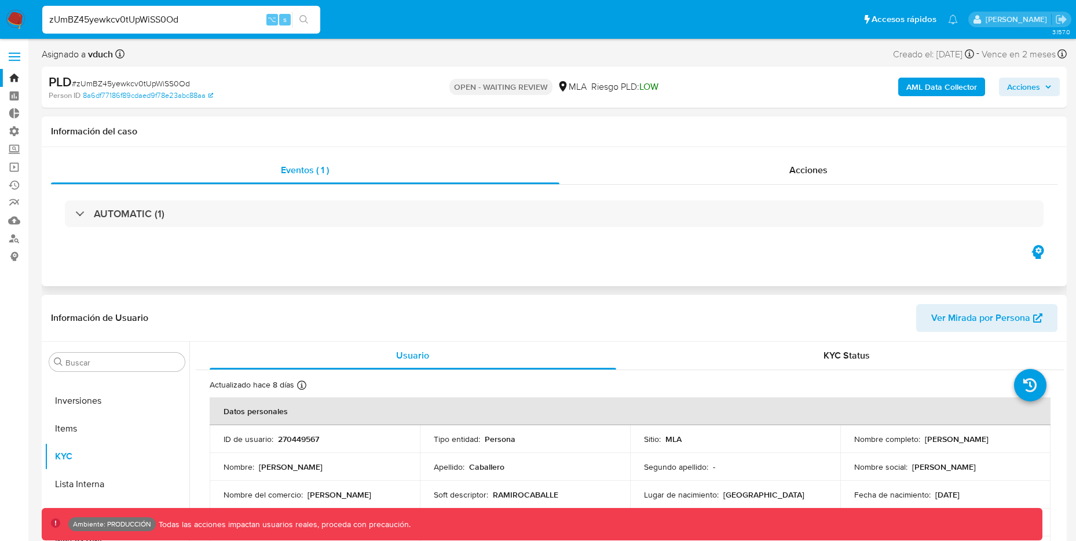
select select "10"
click at [943, 83] on b "AML Data Collector" at bounding box center [941, 87] width 71 height 19
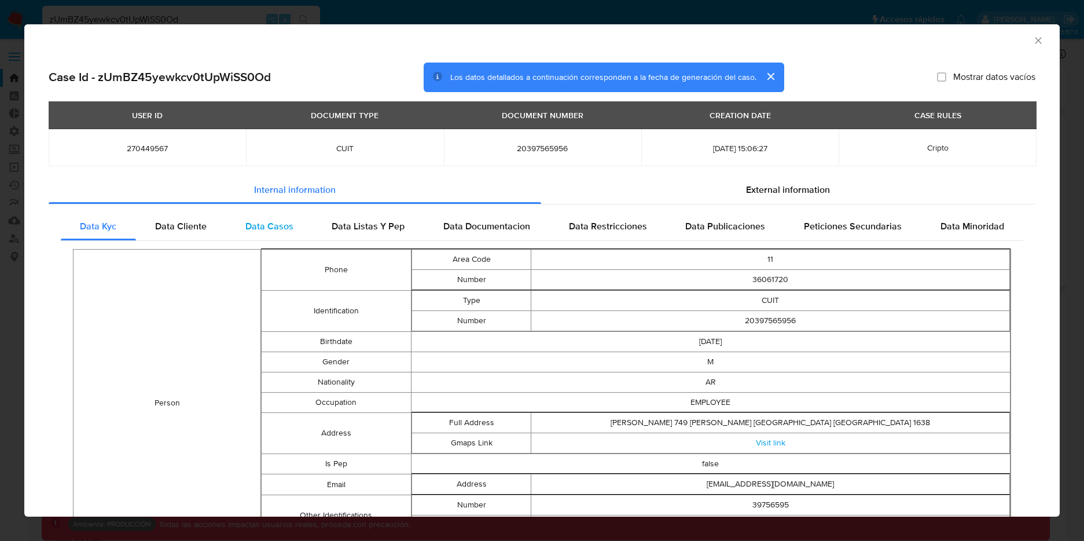
click at [262, 214] on div "Data Casos" at bounding box center [269, 226] width 87 height 28
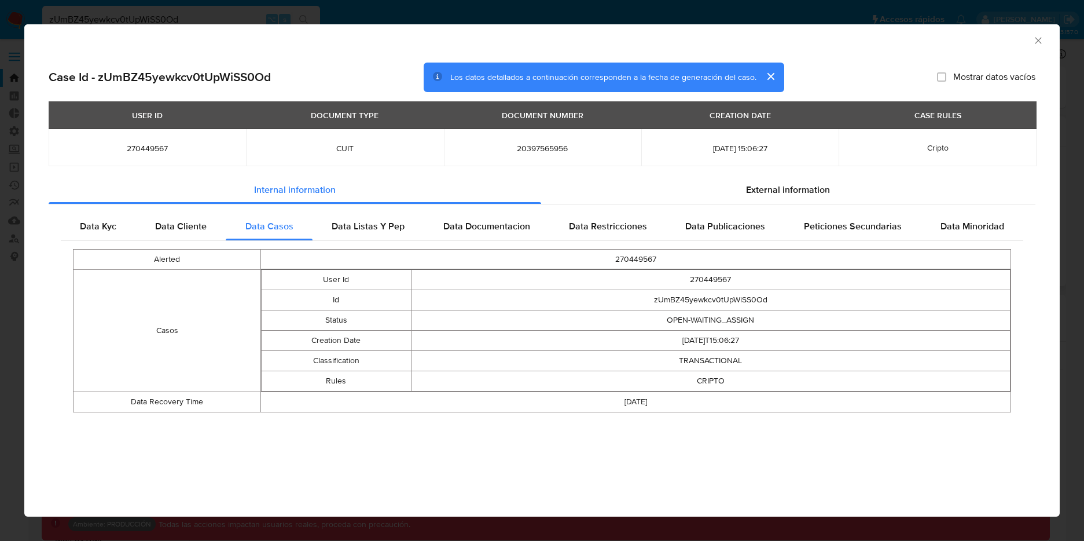
click at [1047, 36] on div "AML Data Collector" at bounding box center [542, 38] width 1036 height 29
click at [1042, 40] on icon "Cerrar ventana" at bounding box center [1039, 41] width 12 height 12
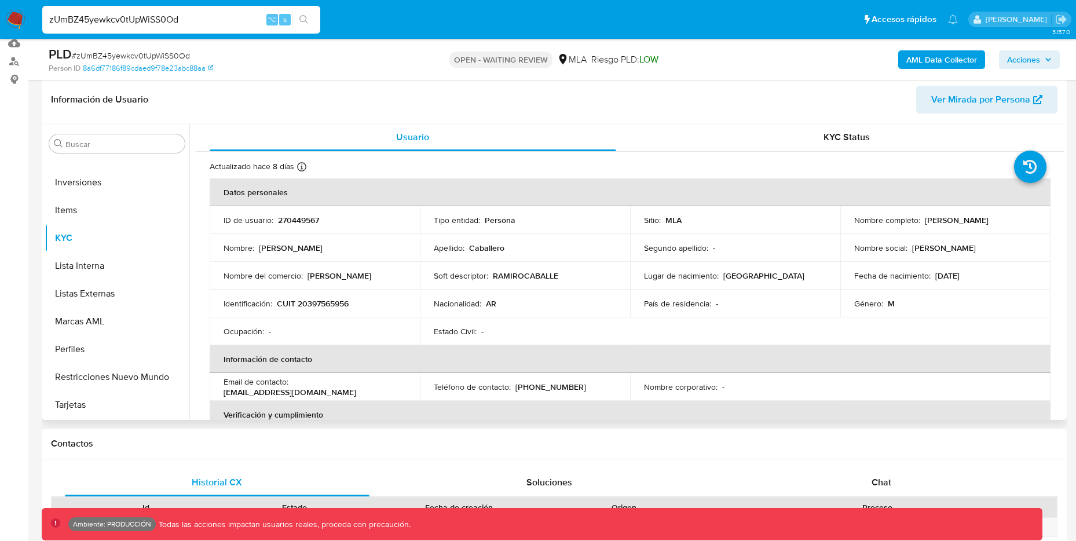
scroll to position [0, 0]
